Goal: Transaction & Acquisition: Purchase product/service

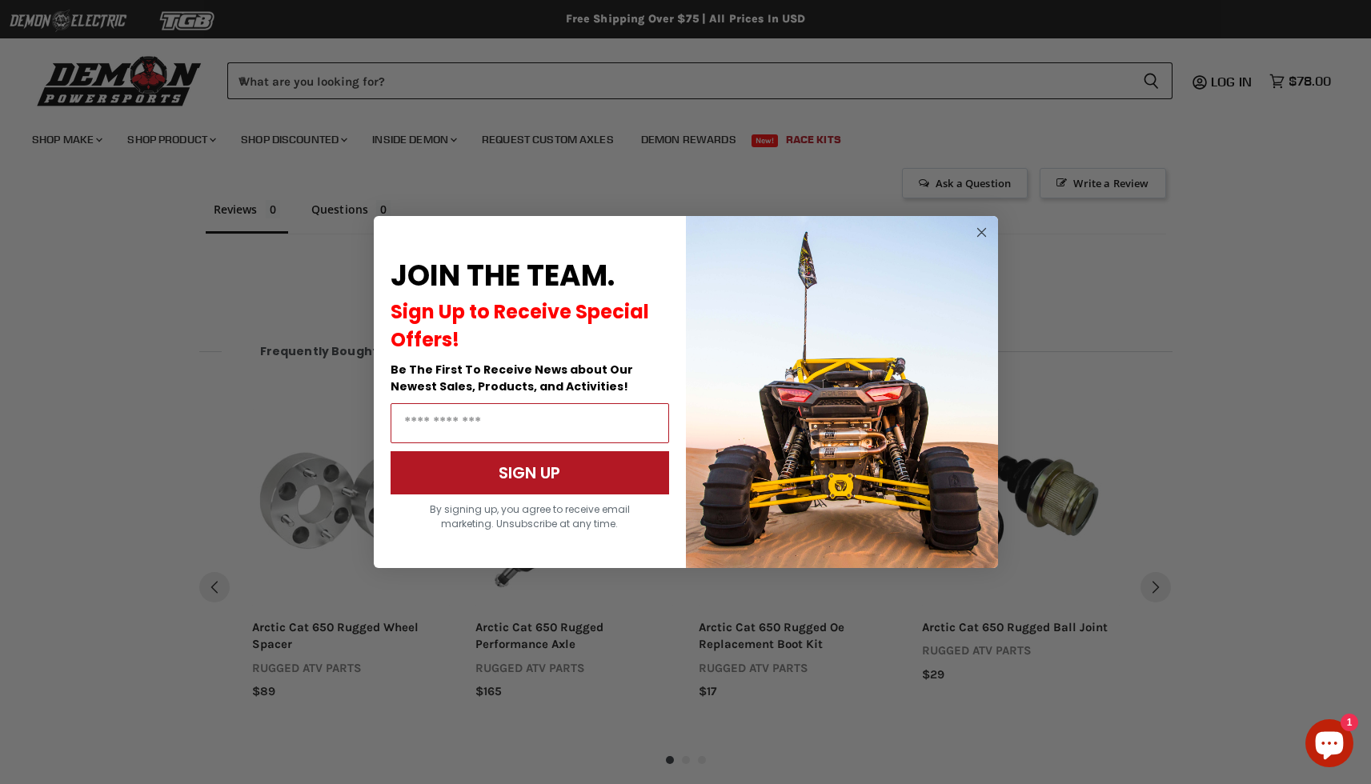
scroll to position [1001, 0]
